Goal: Information Seeking & Learning: Learn about a topic

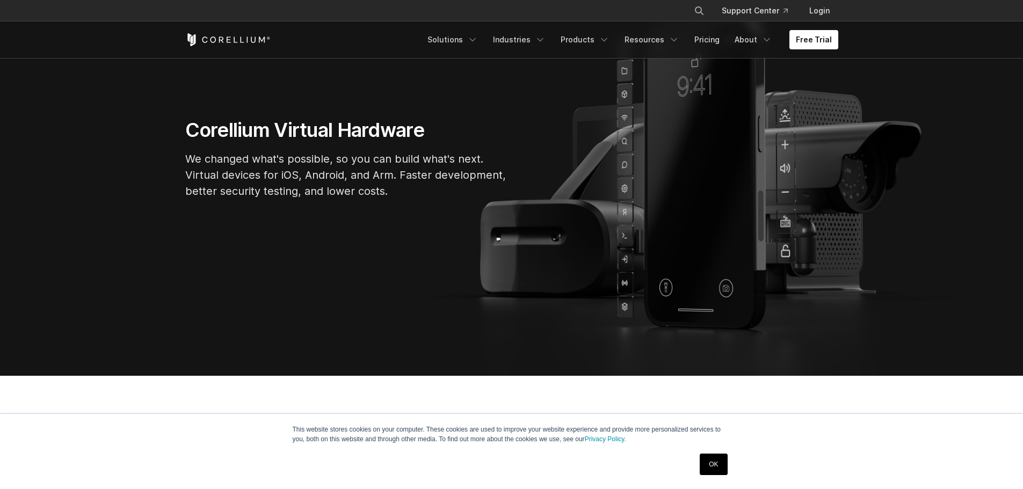
scroll to position [107, 0]
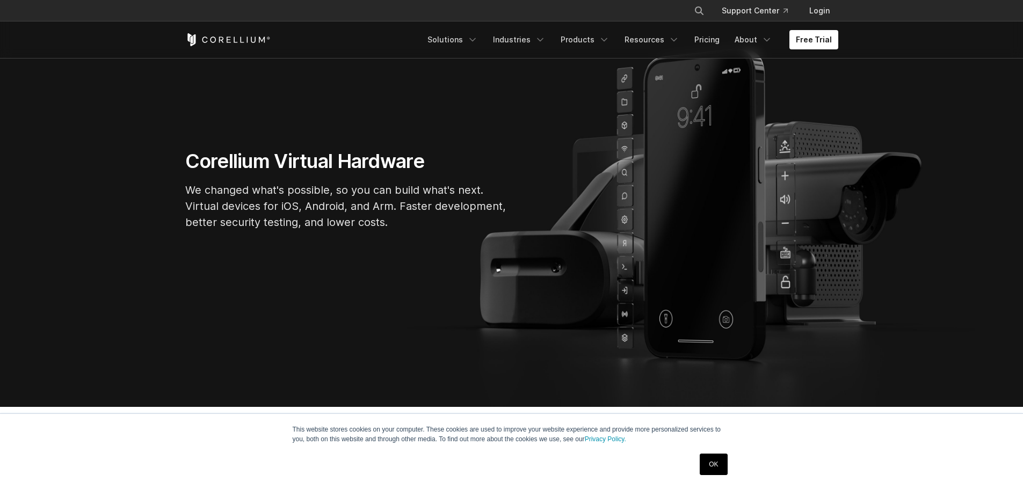
click at [714, 469] on link "OK" at bounding box center [713, 464] width 27 height 21
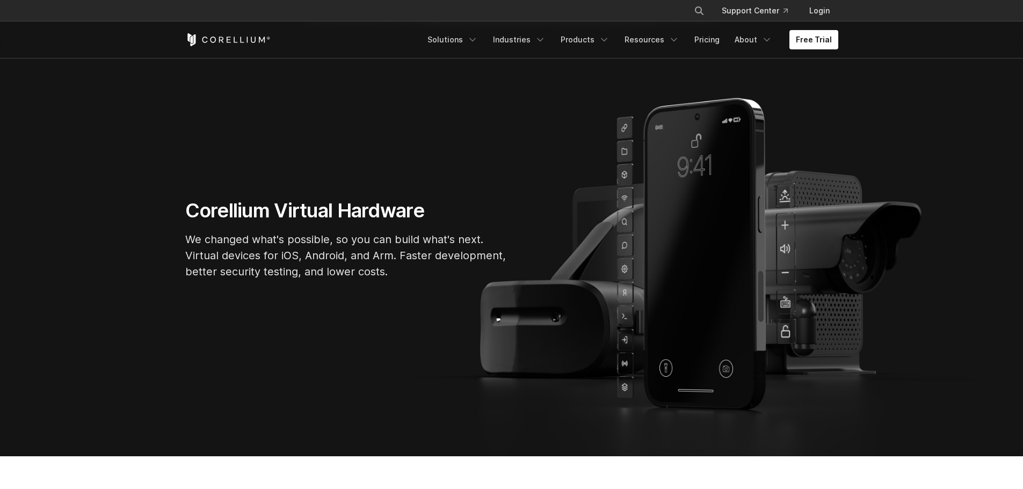
scroll to position [0, 0]
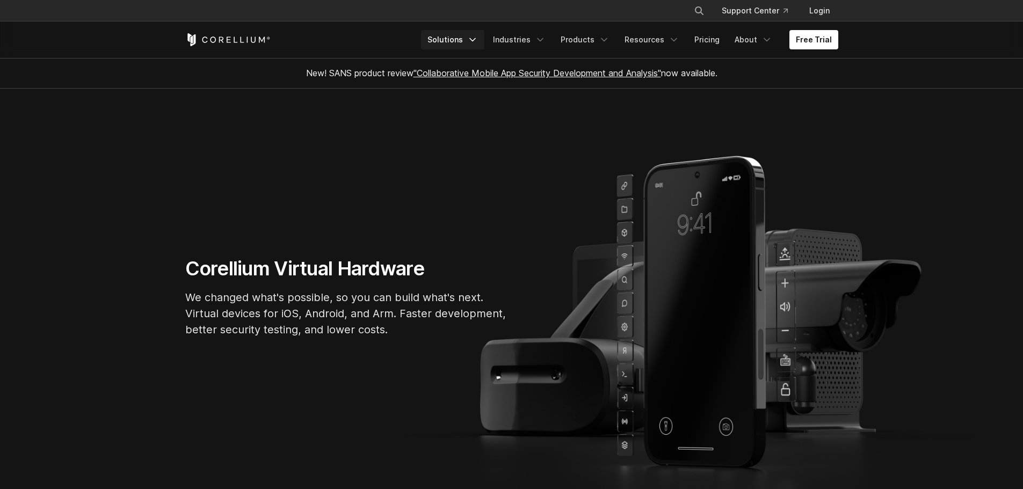
click at [464, 42] on link "Solutions" at bounding box center [452, 39] width 63 height 19
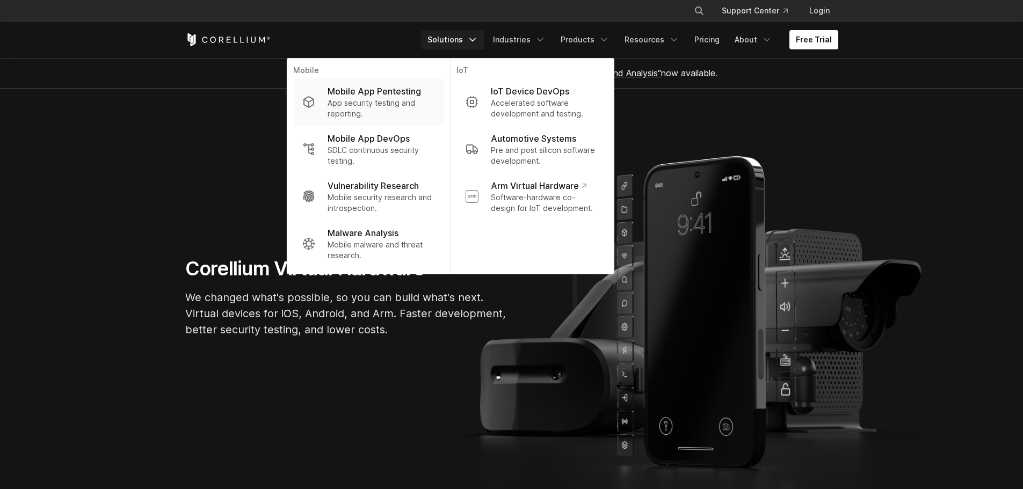
click at [408, 99] on p "App security testing and reporting." at bounding box center [381, 108] width 107 height 21
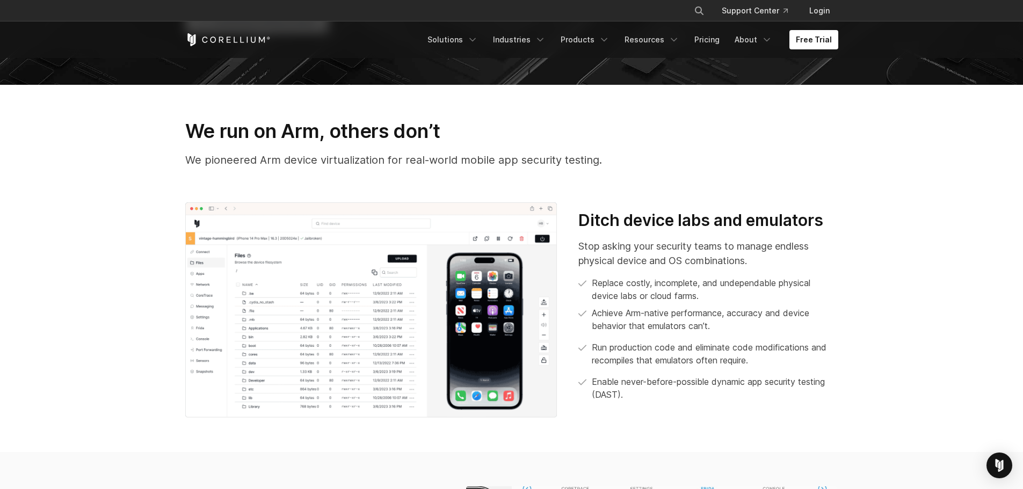
scroll to position [376, 0]
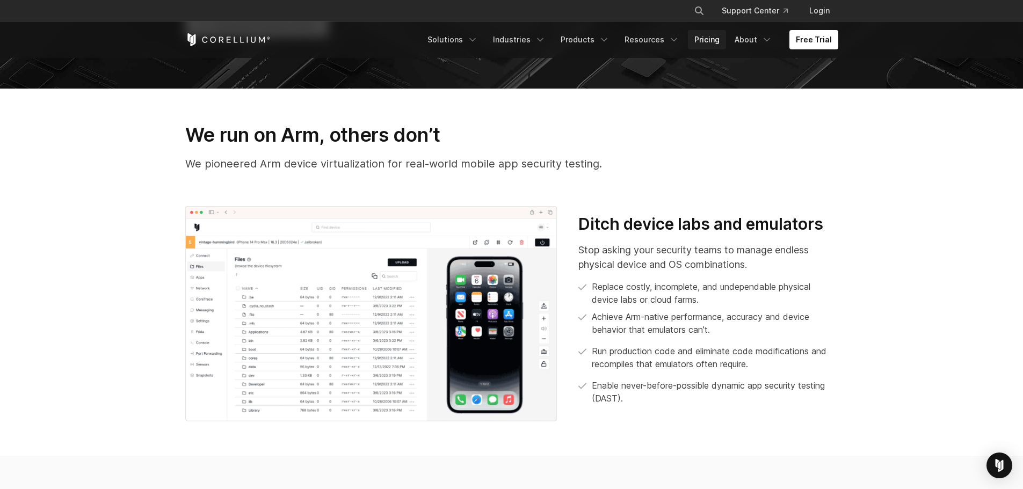
click at [703, 42] on link "Pricing" at bounding box center [707, 39] width 38 height 19
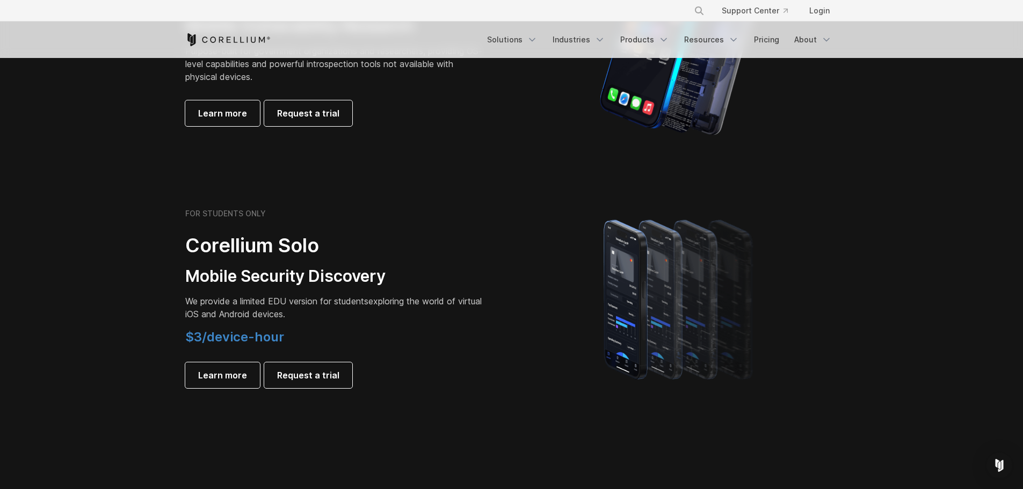
scroll to position [698, 0]
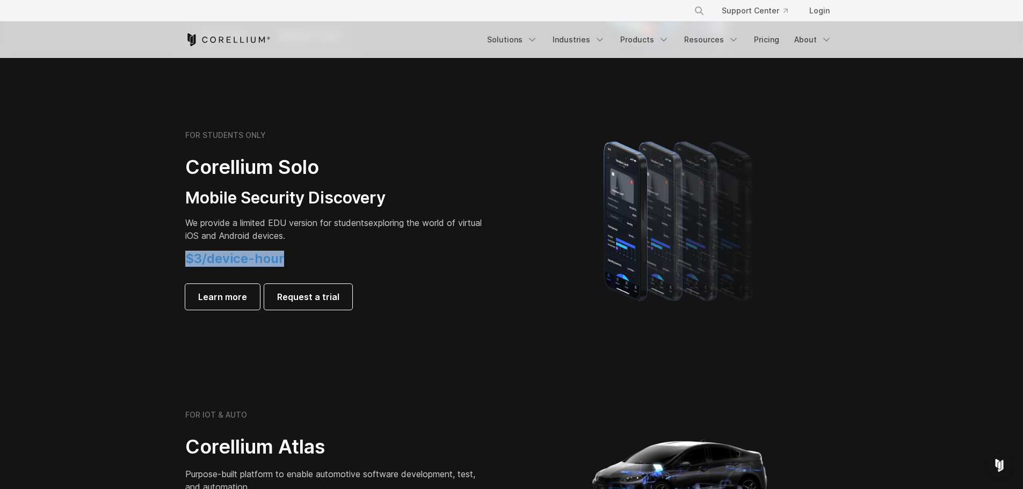
drag, startPoint x: 288, startPoint y: 258, endPoint x: 137, endPoint y: 265, distance: 150.5
click at [137, 265] on section "FOR STUDENTS ONLY Corellium Solo Mobile Security Discovery We provide a limited…" at bounding box center [511, 220] width 1023 height 257
click at [866, 150] on section "FOR STUDENTS ONLY Corellium Solo Mobile Security Discovery We provide a limited…" at bounding box center [511, 220] width 1023 height 257
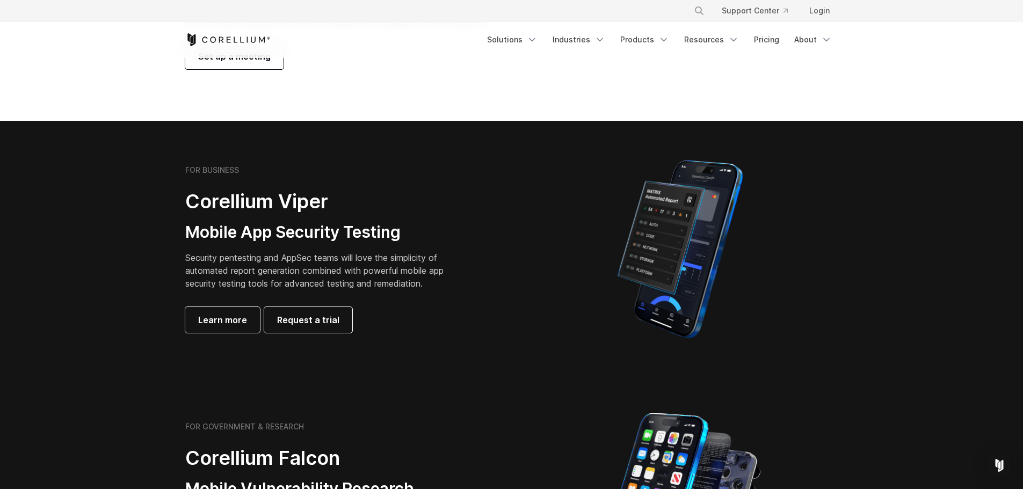
scroll to position [0, 0]
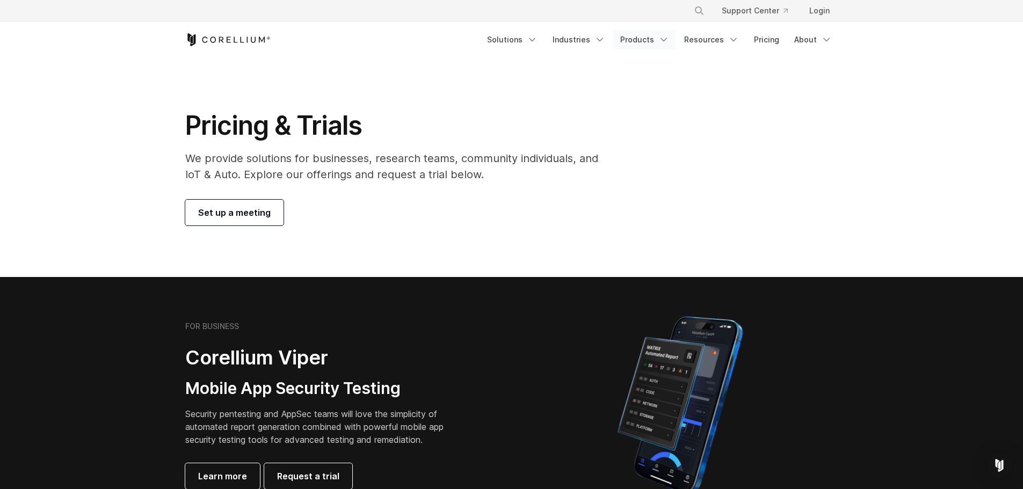
click at [655, 39] on link "Products" at bounding box center [645, 39] width 62 height 19
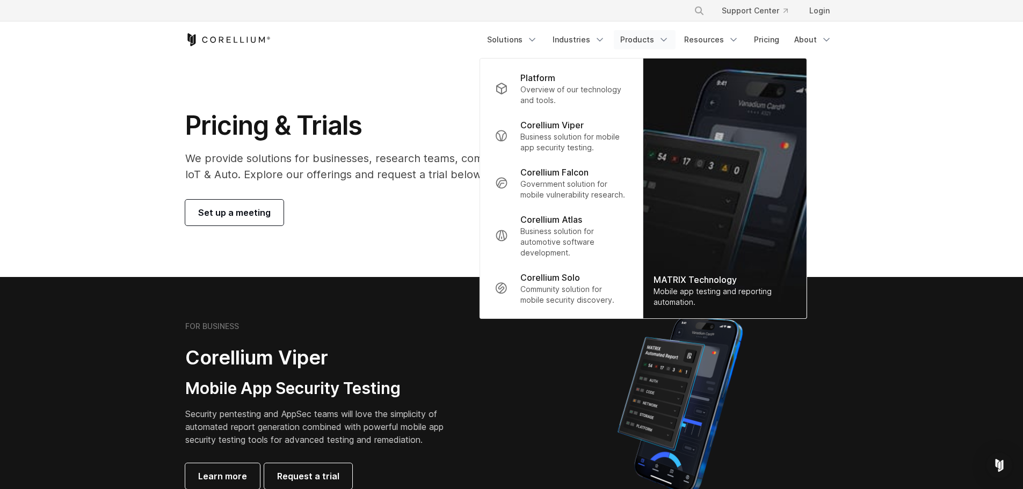
click at [34, 71] on section "Pricing & Trials We provide solutions for businesses, research teams, community…" at bounding box center [511, 167] width 1023 height 219
